Goal: Task Accomplishment & Management: Use online tool/utility

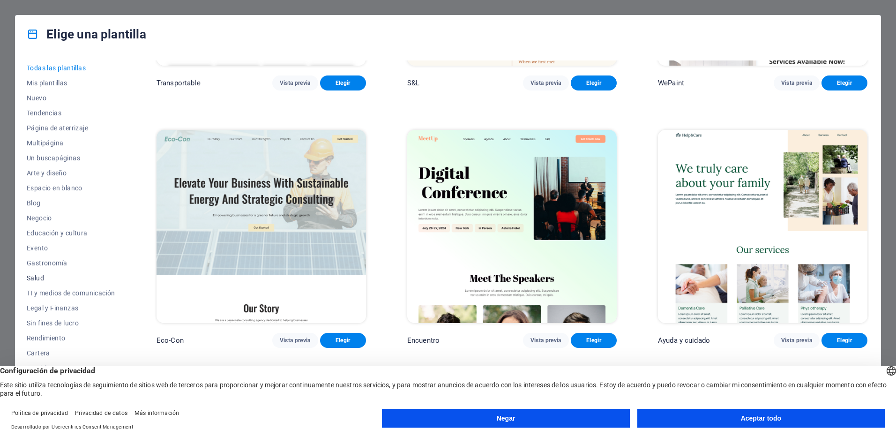
scroll to position [40, 0]
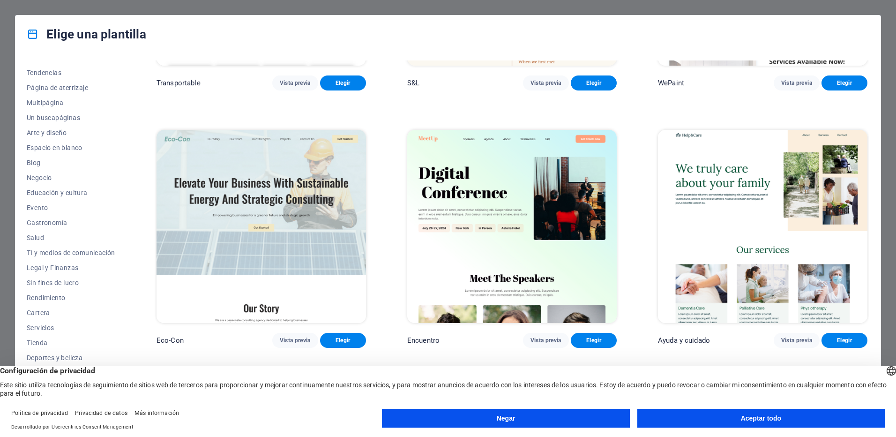
click at [737, 416] on button "Aceptar todo" at bounding box center [762, 418] width 248 height 19
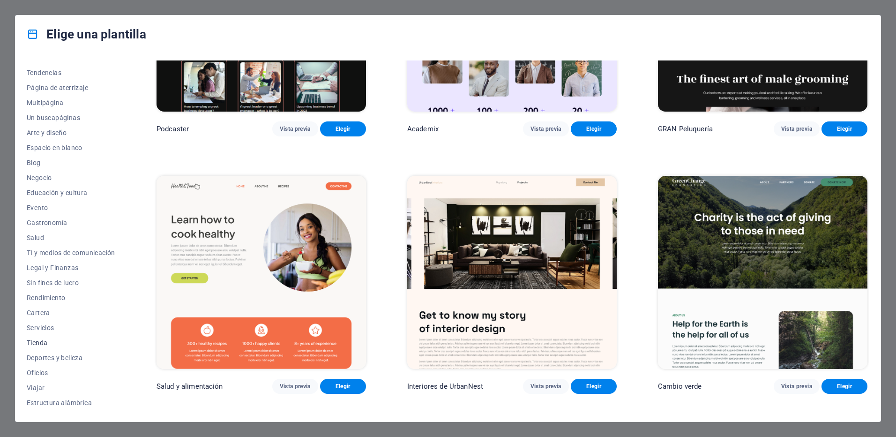
click at [43, 342] on span "Tienda" at bounding box center [71, 343] width 89 height 8
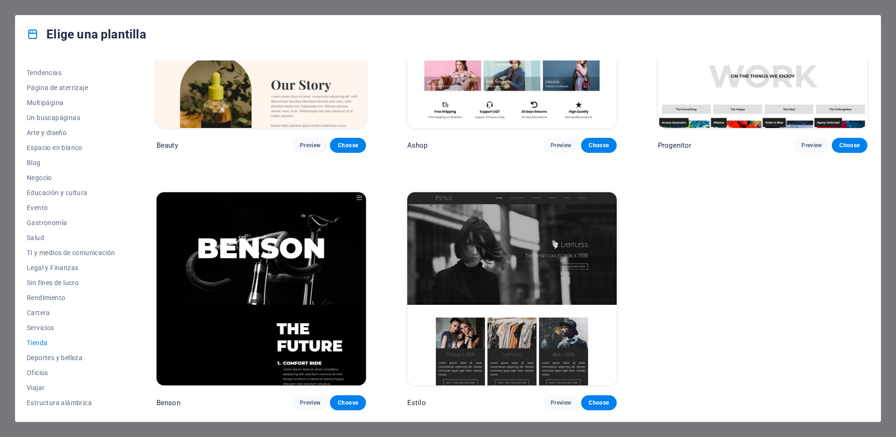
scroll to position [638, 0]
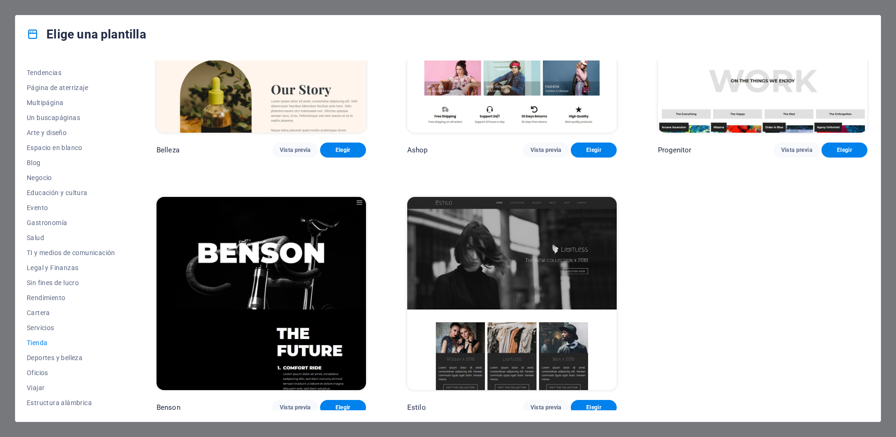
click at [586, 137] on div "Ashop Vista previa Elegir" at bounding box center [511, 48] width 213 height 220
click at [586, 146] on span "Elegir" at bounding box center [593, 150] width 31 height 8
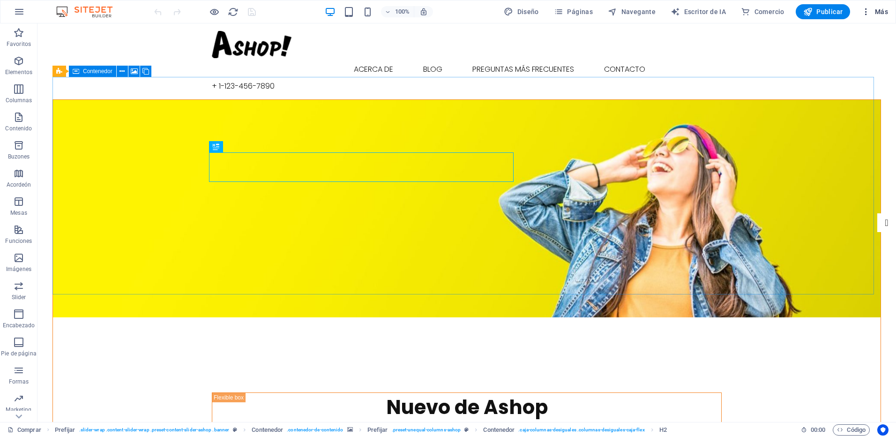
click at [866, 14] on icon "button" at bounding box center [866, 11] width 9 height 9
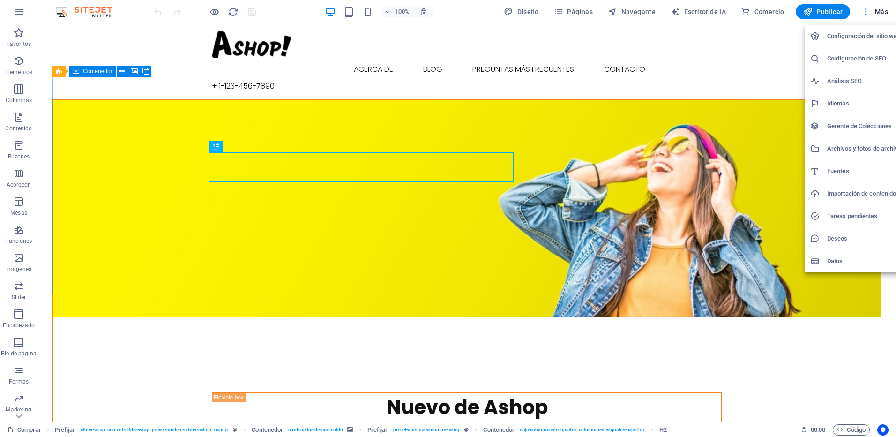
click at [856, 99] on h6 "Idiomas" at bounding box center [864, 103] width 74 height 11
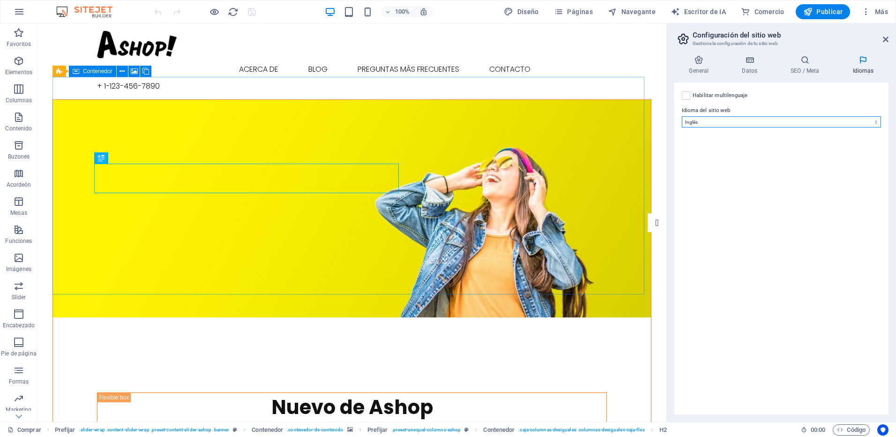
click at [718, 123] on select "Abjaso Lejos Afrikaans Acano Albanés Amárico Árabe Aragonés Armenio Asamés Ávar…" at bounding box center [781, 121] width 199 height 11
select select "148"
click at [682, 116] on select "Abjaso Lejos Afrikaans Acano Albanés Amárico Árabe Aragonés Armenio Asamés Ávar…" at bounding box center [781, 121] width 199 height 11
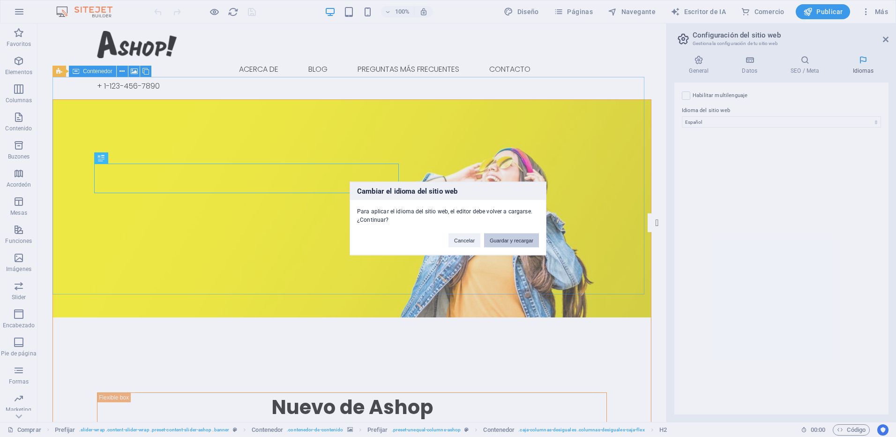
click at [503, 236] on button "Guardar y recargar" at bounding box center [511, 240] width 55 height 14
checkbox input "false"
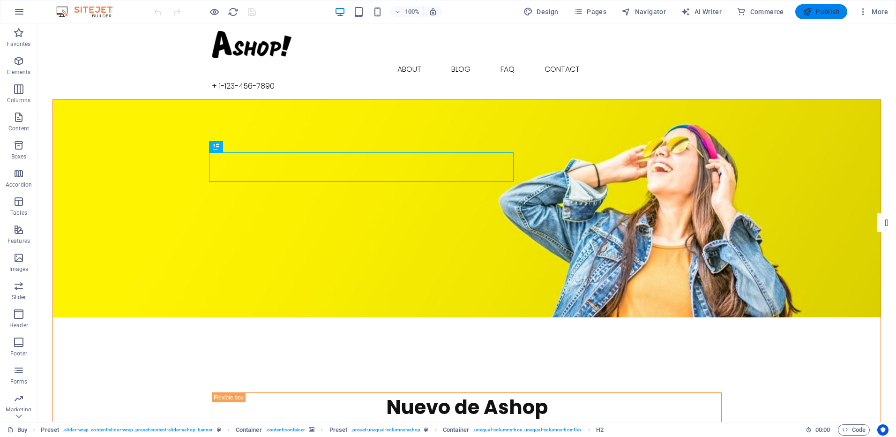
click at [837, 11] on span "Publish" at bounding box center [821, 11] width 37 height 9
